Goal: Task Accomplishment & Management: Complete application form

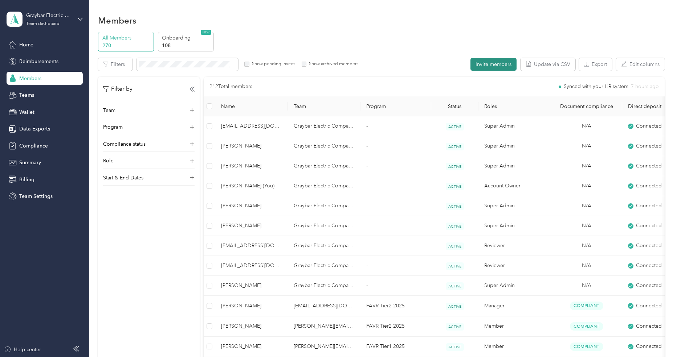
click at [493, 65] on button "Invite members" at bounding box center [493, 64] width 46 height 13
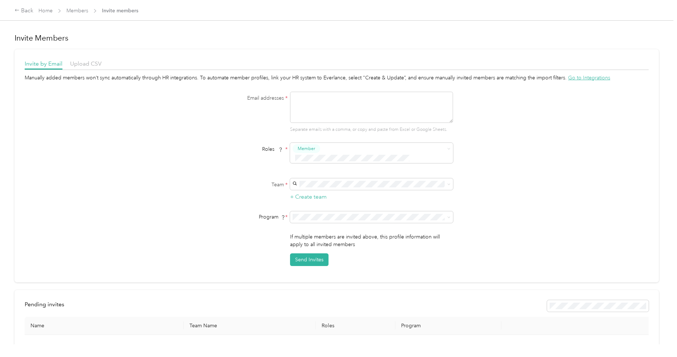
click at [328, 105] on textarea at bounding box center [371, 107] width 163 height 31
click at [315, 99] on textarea "[EMAIL_ADDRESS][DOMAIN_NAME]" at bounding box center [371, 107] width 163 height 31
type textarea "[EMAIL_ADDRESS][DOMAIN_NAME]"
click at [249, 139] on form "Email addresses * [EMAIL_ADDRESS][DOMAIN_NAME] Separate emails with a comma, or…" at bounding box center [336, 179] width 279 height 175
click at [321, 218] on span "Super Admin" at bounding box center [315, 218] width 27 height 7
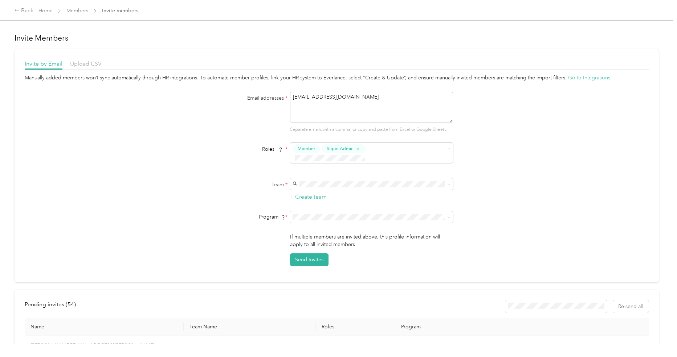
click at [331, 209] on span "[EMAIL_ADDRESS][DOMAIN_NAME]" at bounding box center [340, 210] width 86 height 6
click at [318, 269] on span "No program" at bounding box center [311, 272] width 29 height 6
click at [320, 254] on button "Send Invites" at bounding box center [309, 260] width 38 height 13
click at [47, 11] on link "Home" at bounding box center [45, 11] width 14 height 6
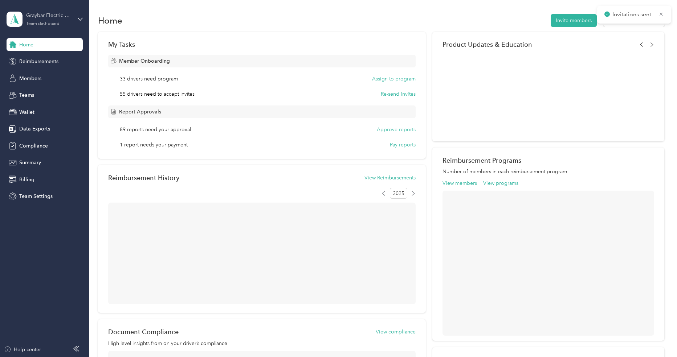
click at [45, 17] on div "Graybar Electric Company, Inc" at bounding box center [48, 16] width 45 height 8
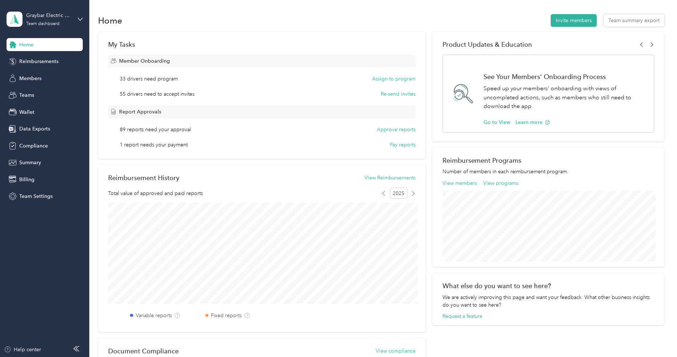
click at [42, 88] on div "Log out" at bounding box center [104, 92] width 184 height 13
